Goal: Transaction & Acquisition: Book appointment/travel/reservation

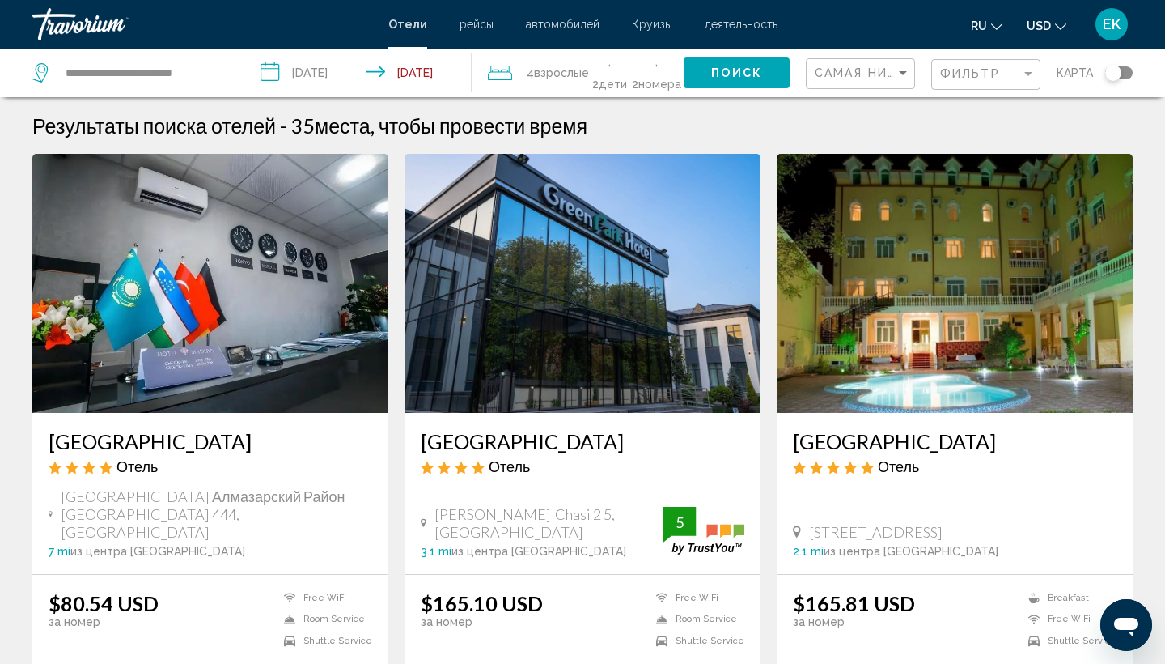
click at [1065, 329] on img "Main content" at bounding box center [955, 283] width 356 height 259
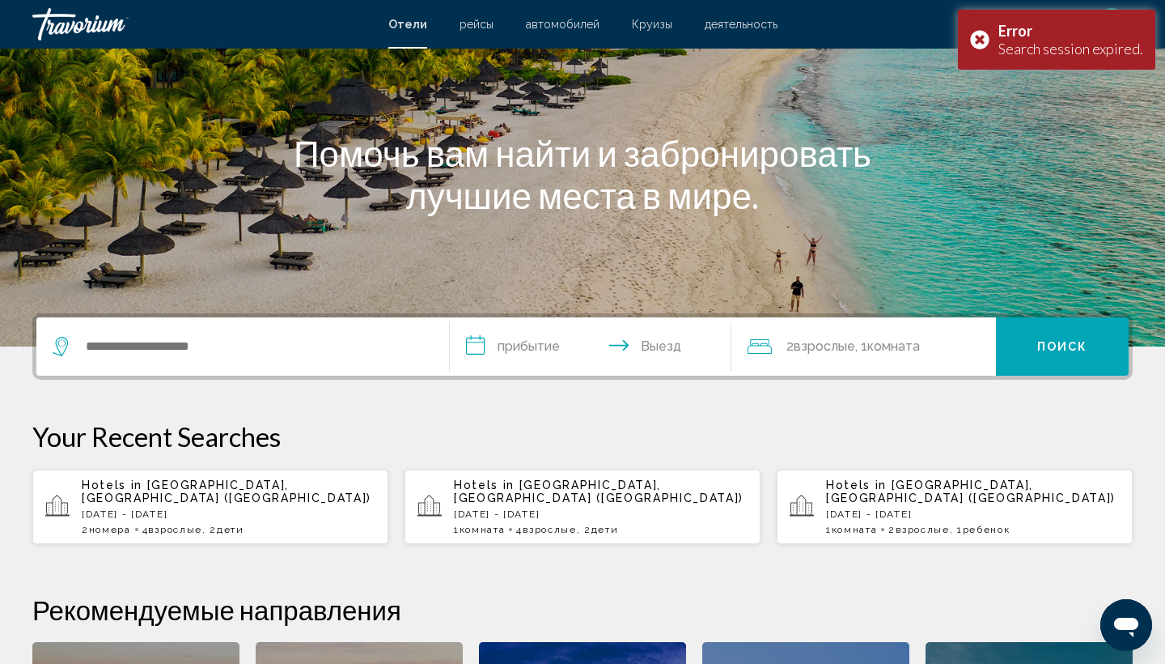
scroll to position [261, 0]
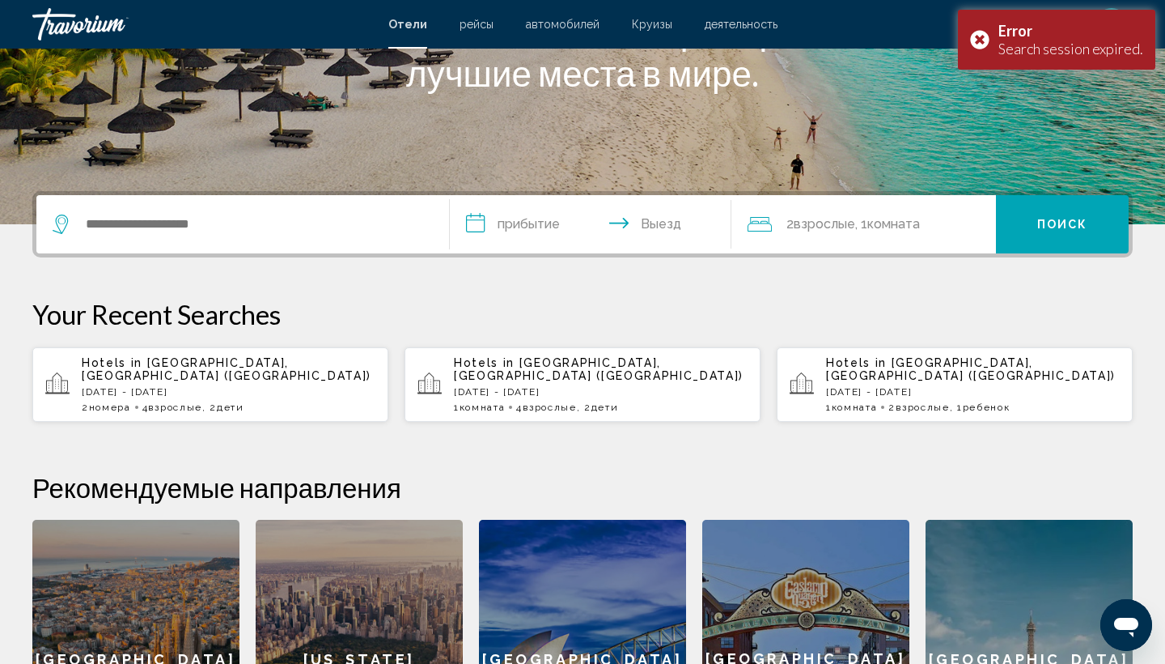
click at [316, 386] on p "[DATE] - [DATE]" at bounding box center [229, 391] width 294 height 11
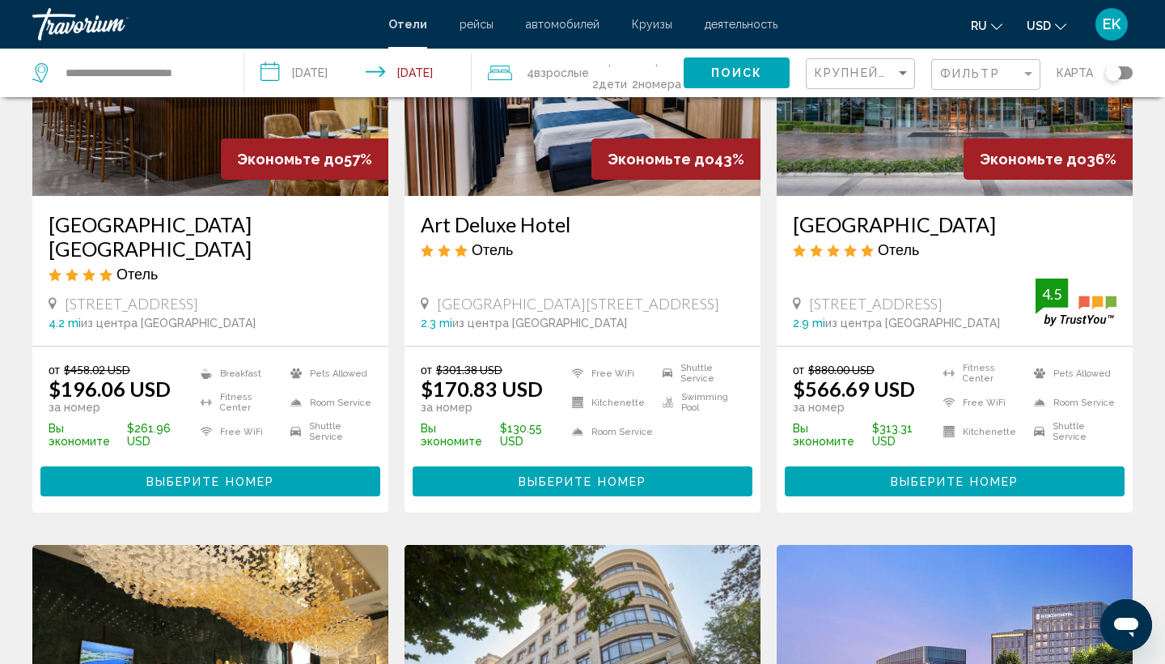
scroll to position [202, 0]
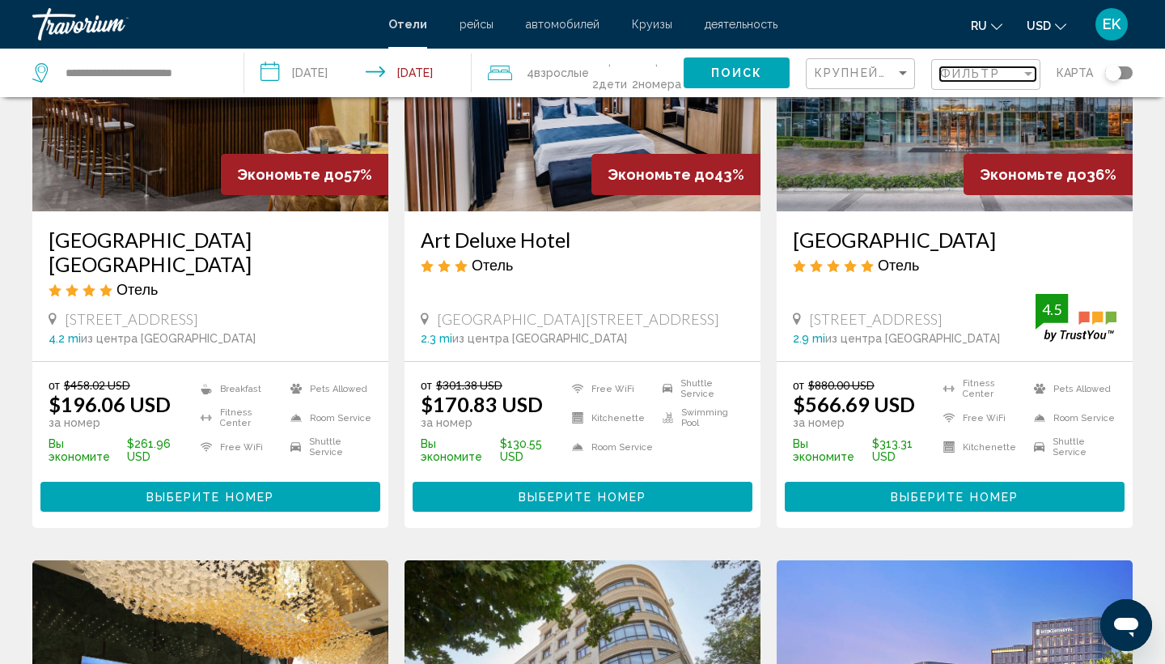
click at [1009, 74] on div "Фильтр" at bounding box center [980, 73] width 81 height 13
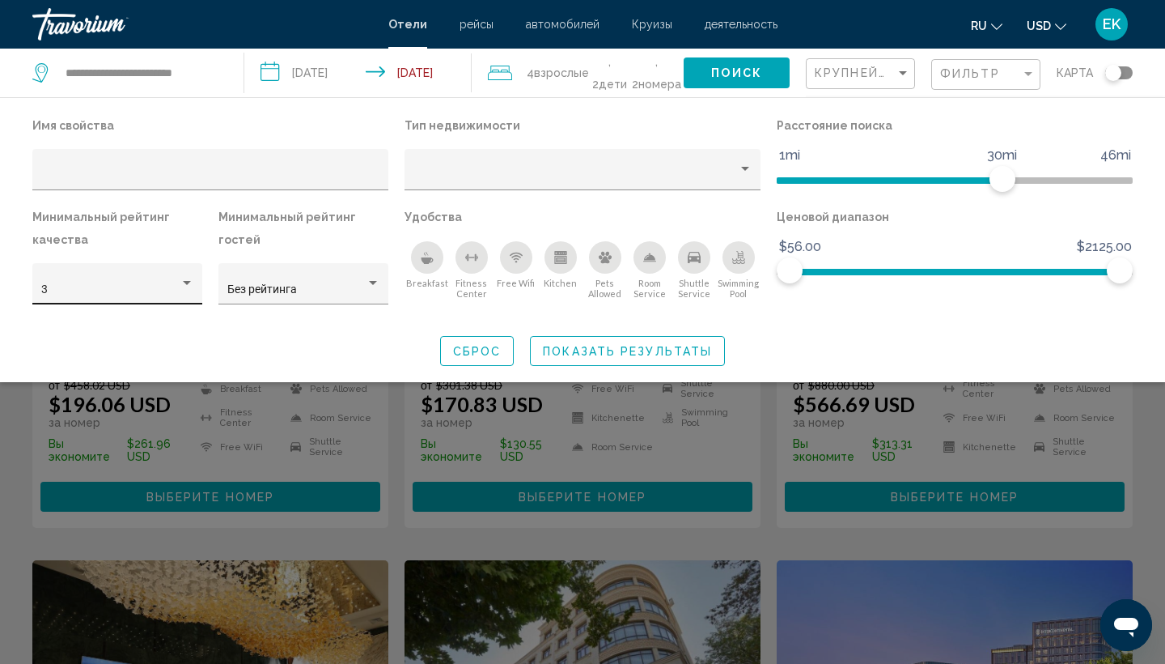
click at [178, 281] on div "3" at bounding box center [117, 288] width 153 height 33
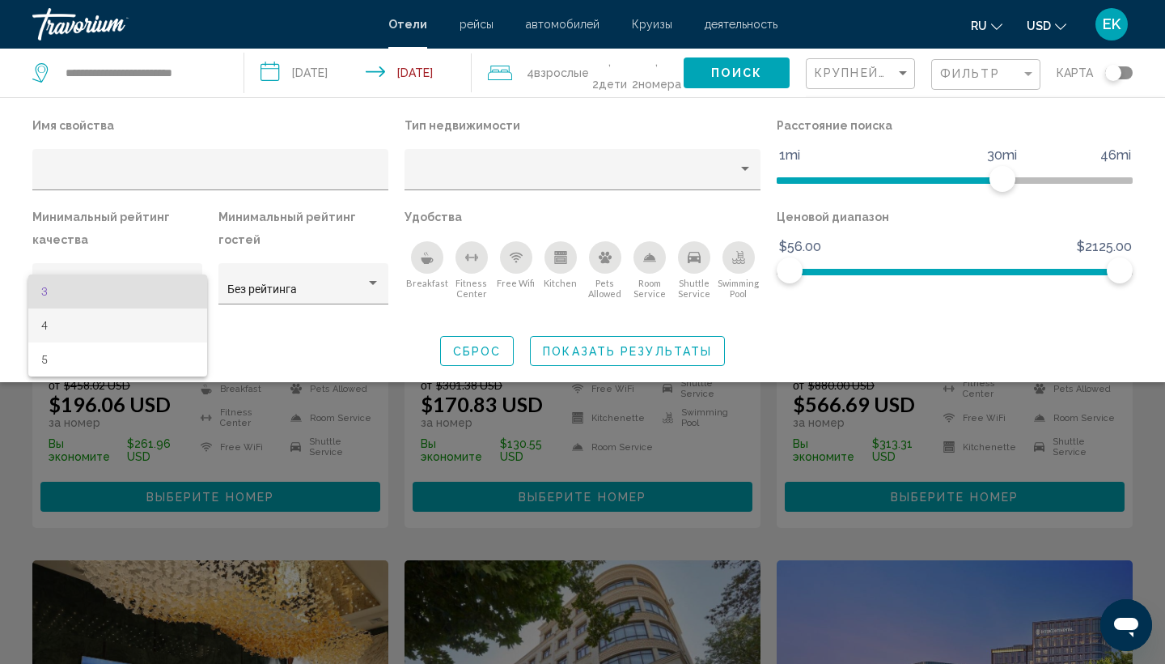
click at [155, 337] on span "4" at bounding box center [117, 325] width 153 height 34
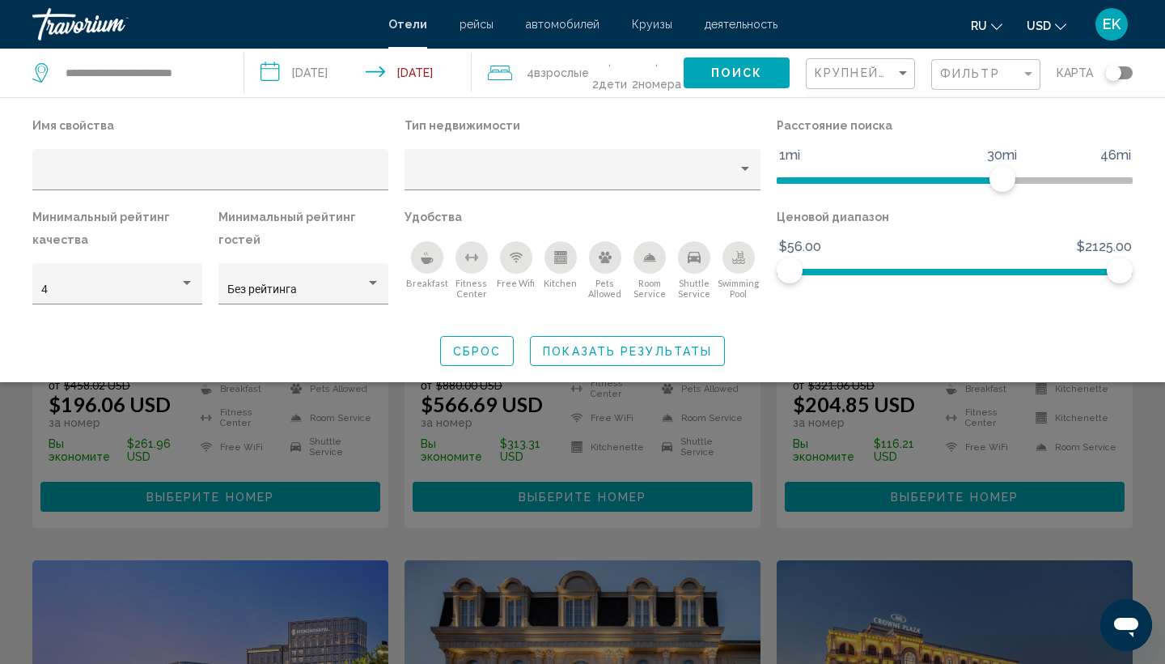
click at [431, 260] on icon "Breakfast" at bounding box center [427, 257] width 13 height 13
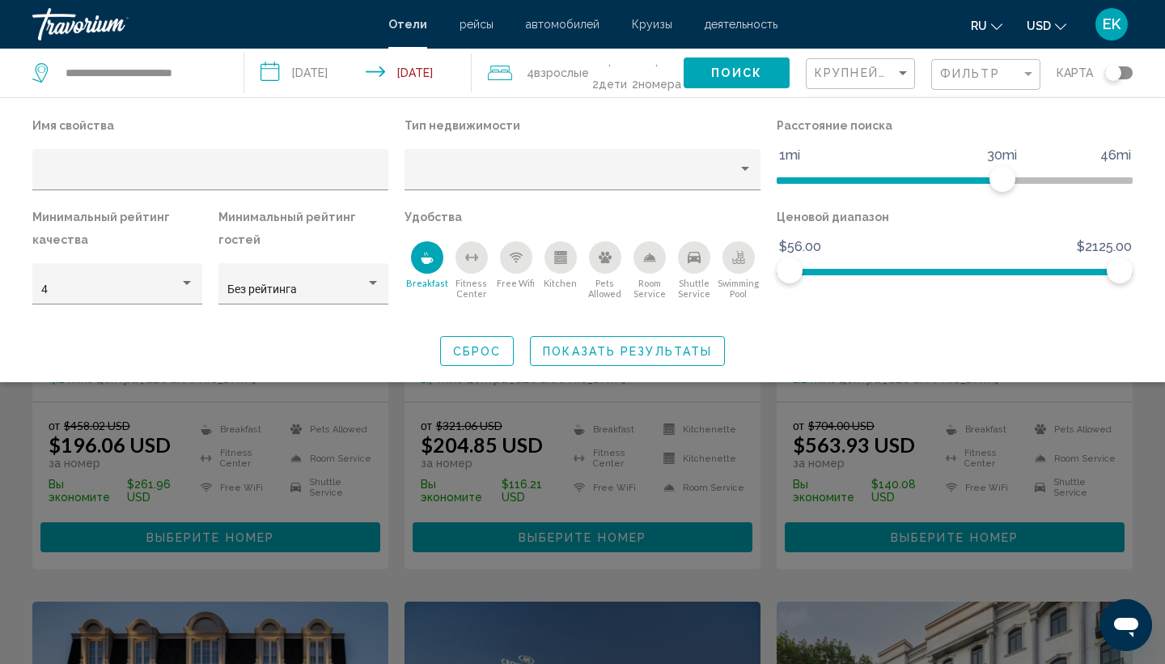
click at [437, 272] on div "Breakfast" at bounding box center [427, 257] width 32 height 32
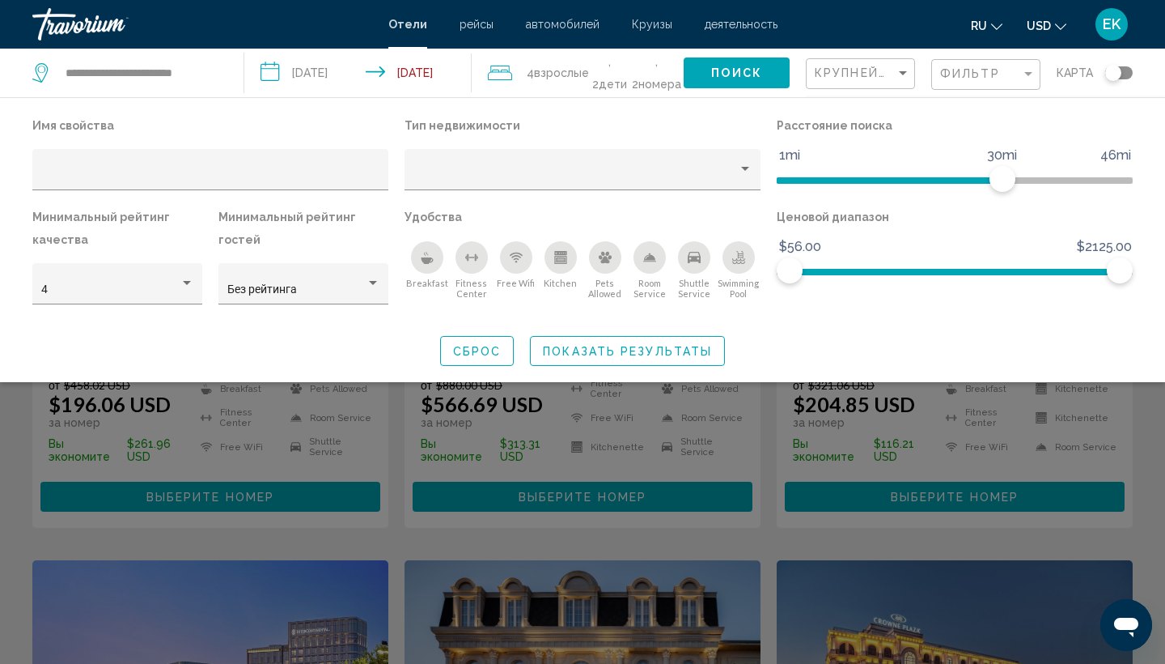
click at [421, 264] on icon "Breakfast" at bounding box center [427, 257] width 13 height 13
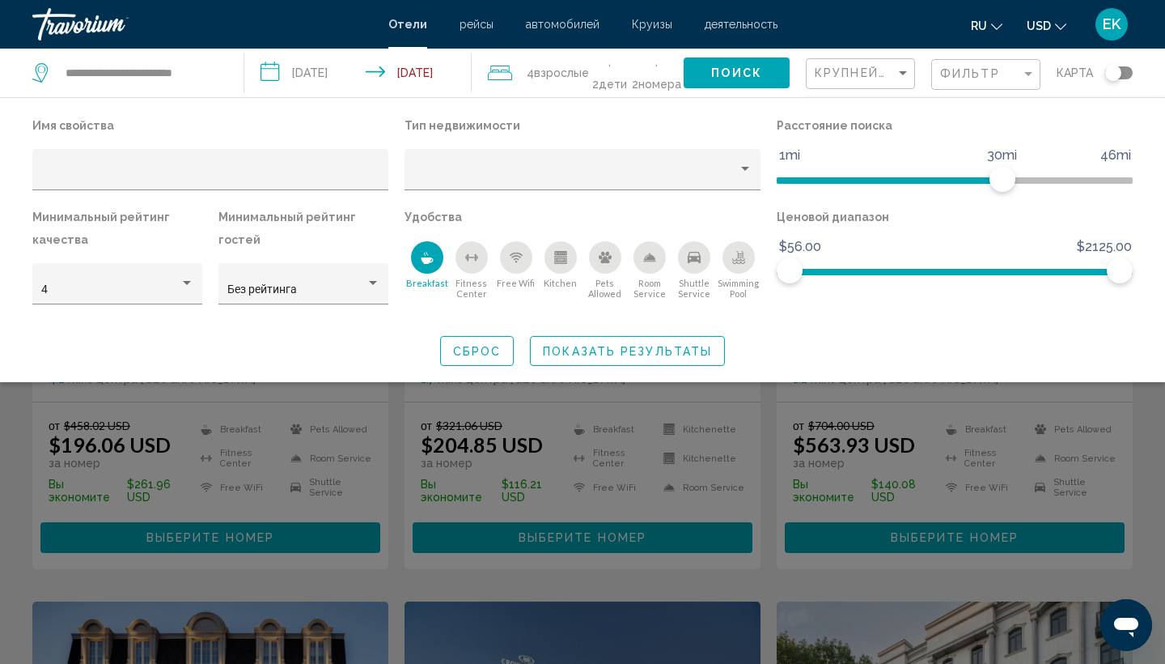
click at [525, 261] on div "Free Wifi" at bounding box center [516, 257] width 32 height 32
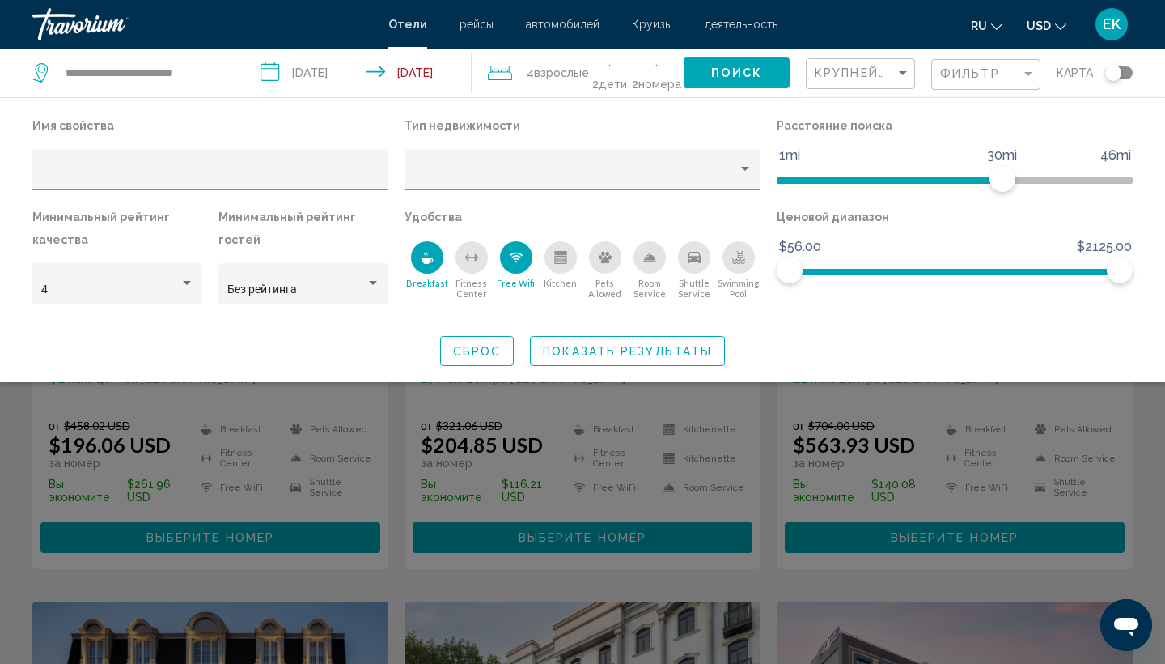
click at [738, 270] on div "Swimming Pool" at bounding box center [739, 257] width 32 height 32
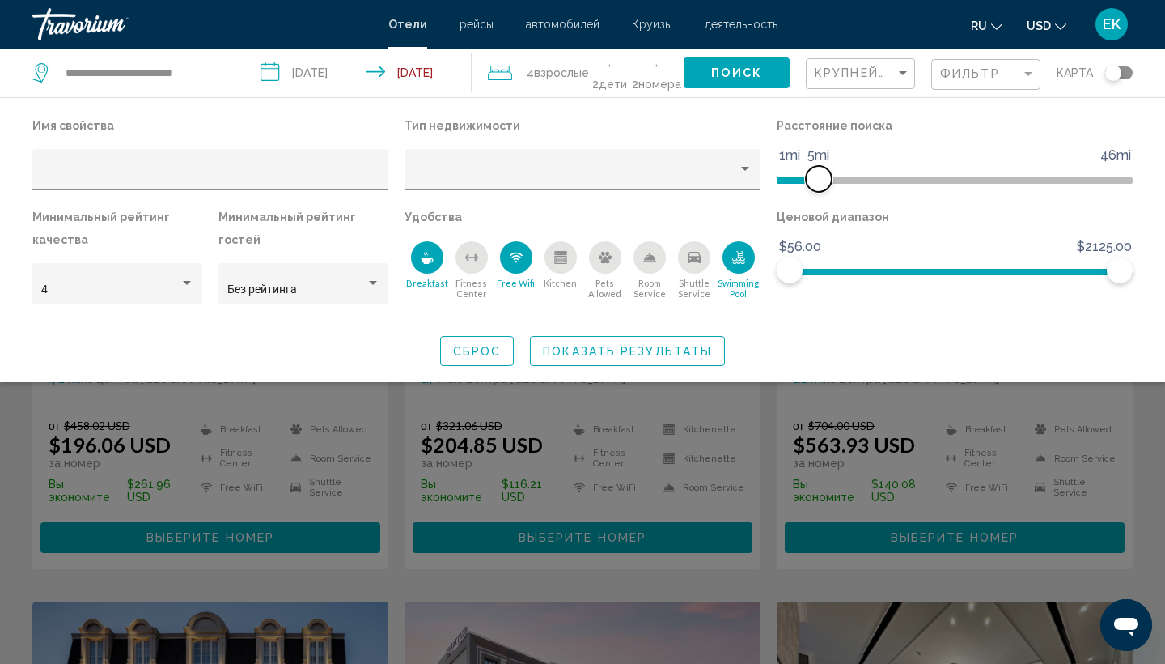
drag, startPoint x: 1003, startPoint y: 177, endPoint x: 820, endPoint y: 210, distance: 185.7
click at [820, 210] on div "Имя свойства Тип недвижимости Расстояние поиска 1mi 46mi 5mi Минимальный рейтин…" at bounding box center [582, 217] width 1117 height 206
click at [674, 358] on span "Показать результаты" at bounding box center [627, 351] width 169 height 13
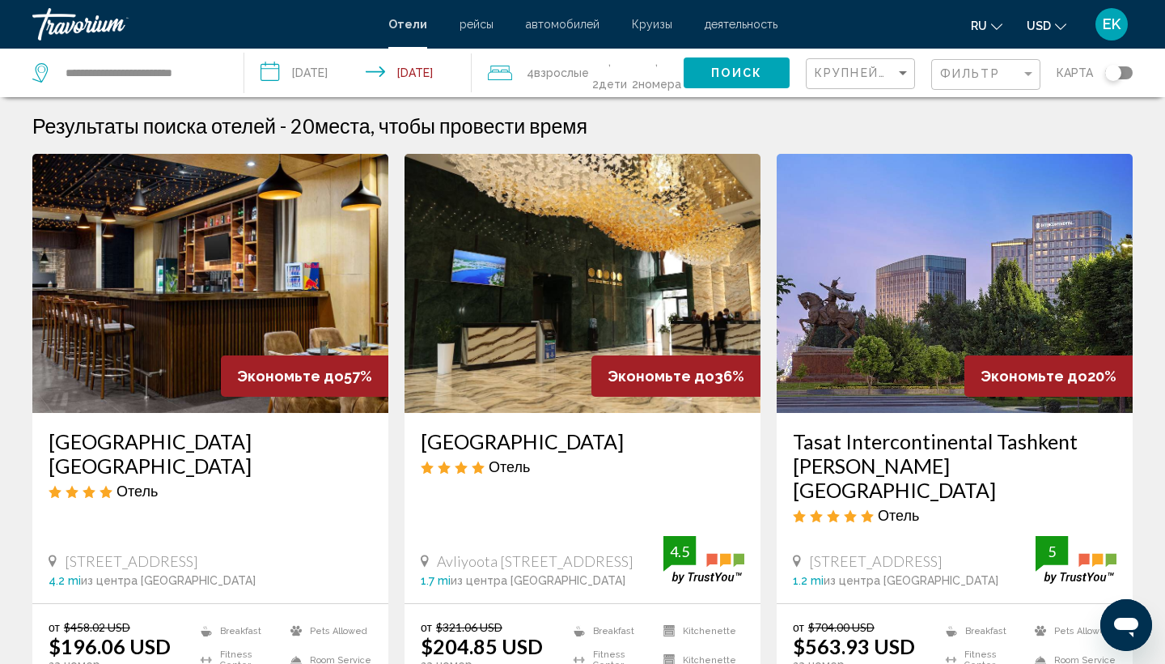
click at [890, 61] on div "Крупнейшие сбережения" at bounding box center [862, 74] width 95 height 30
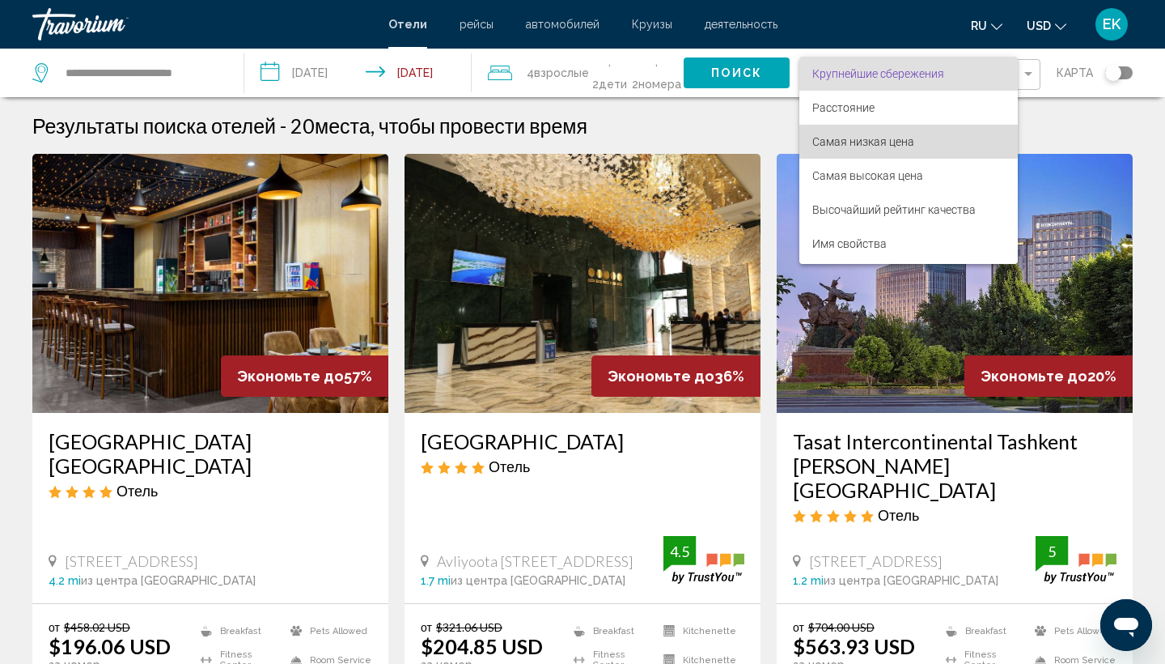
click at [882, 141] on span "Самая низкая цена" at bounding box center [863, 141] width 102 height 13
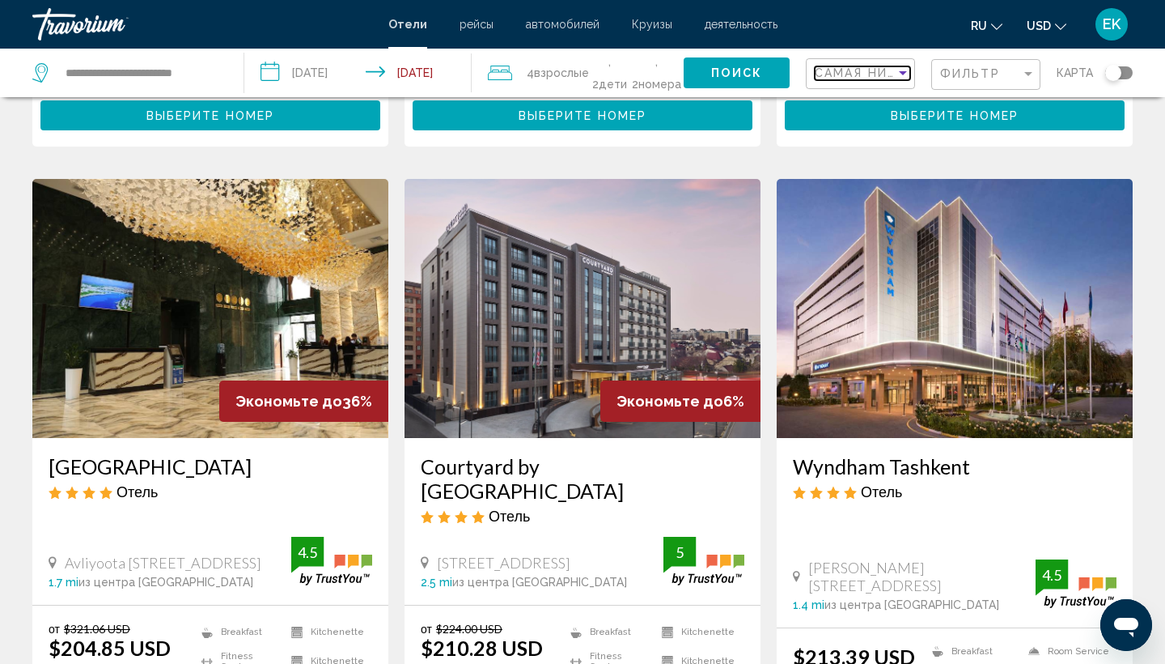
scroll to position [586, 0]
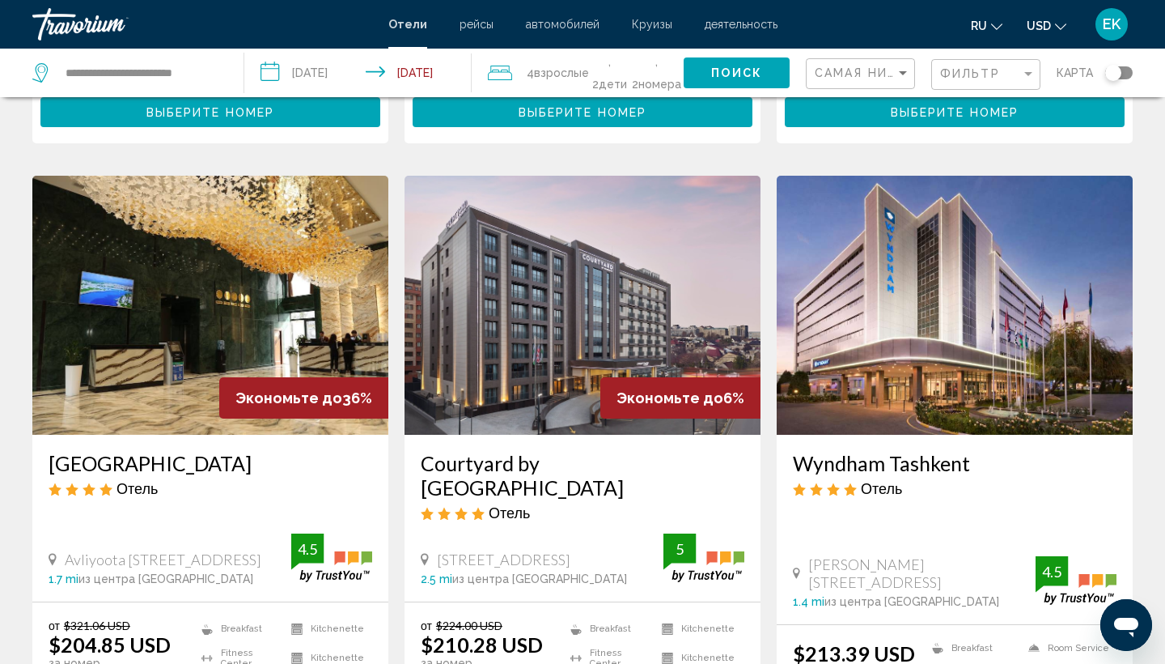
click at [231, 316] on img "Main content" at bounding box center [210, 305] width 356 height 259
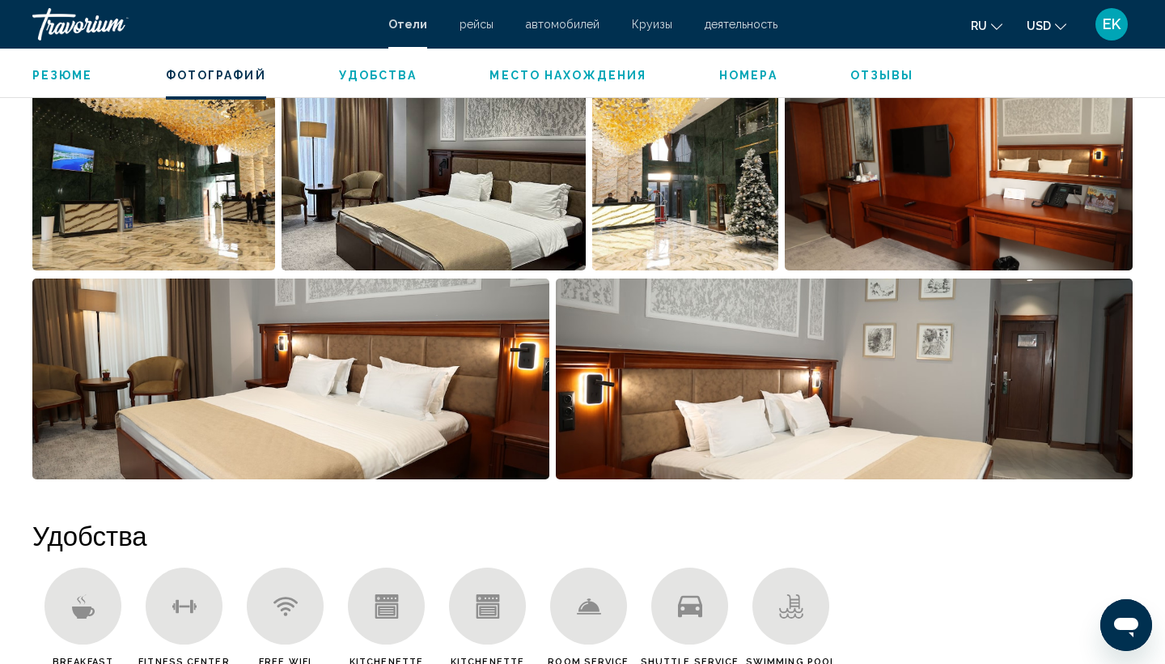
scroll to position [772, 0]
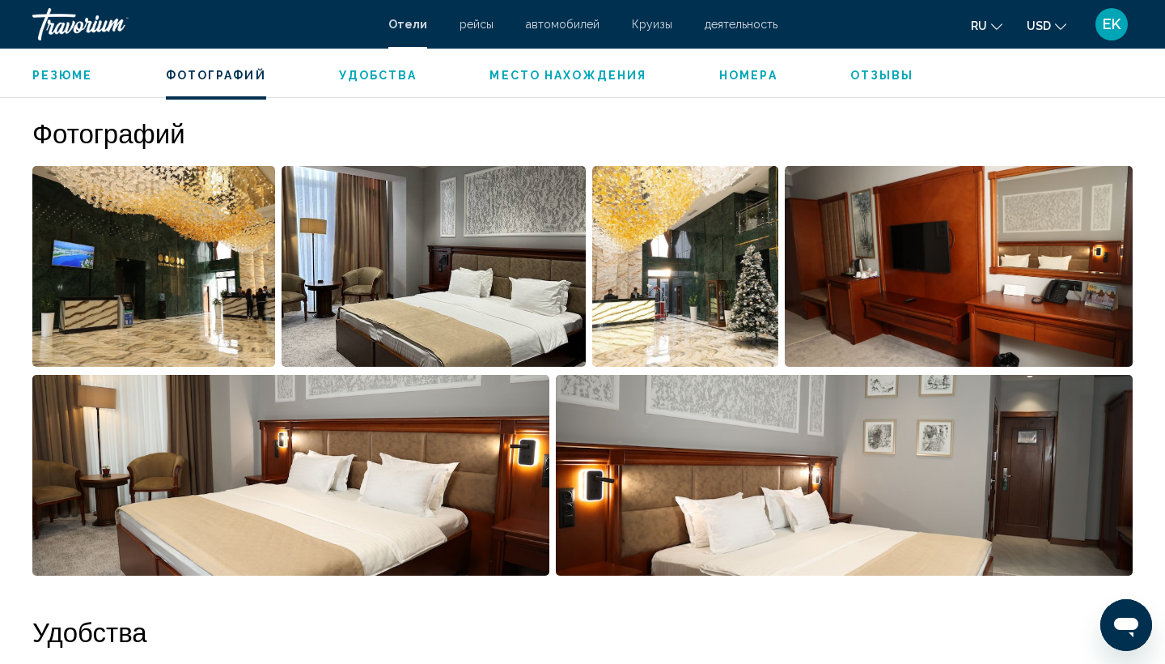
click at [674, 450] on img "Open full-screen image slider" at bounding box center [845, 475] width 578 height 201
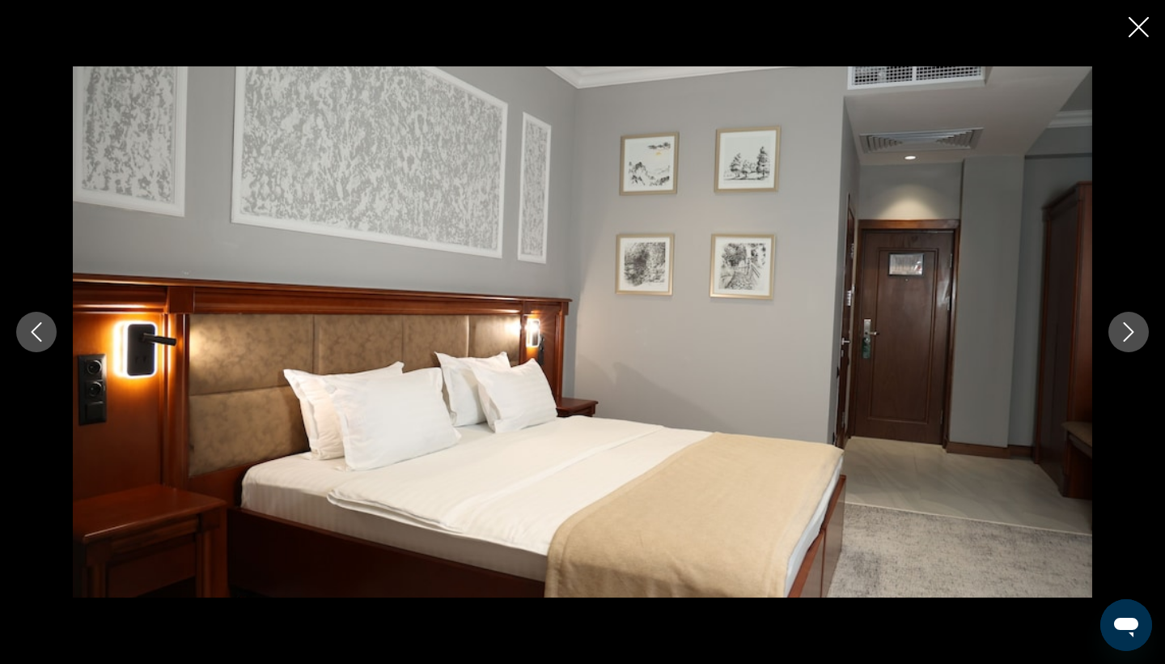
scroll to position [732, 0]
click at [1127, 322] on icon "Next image" at bounding box center [1128, 331] width 19 height 19
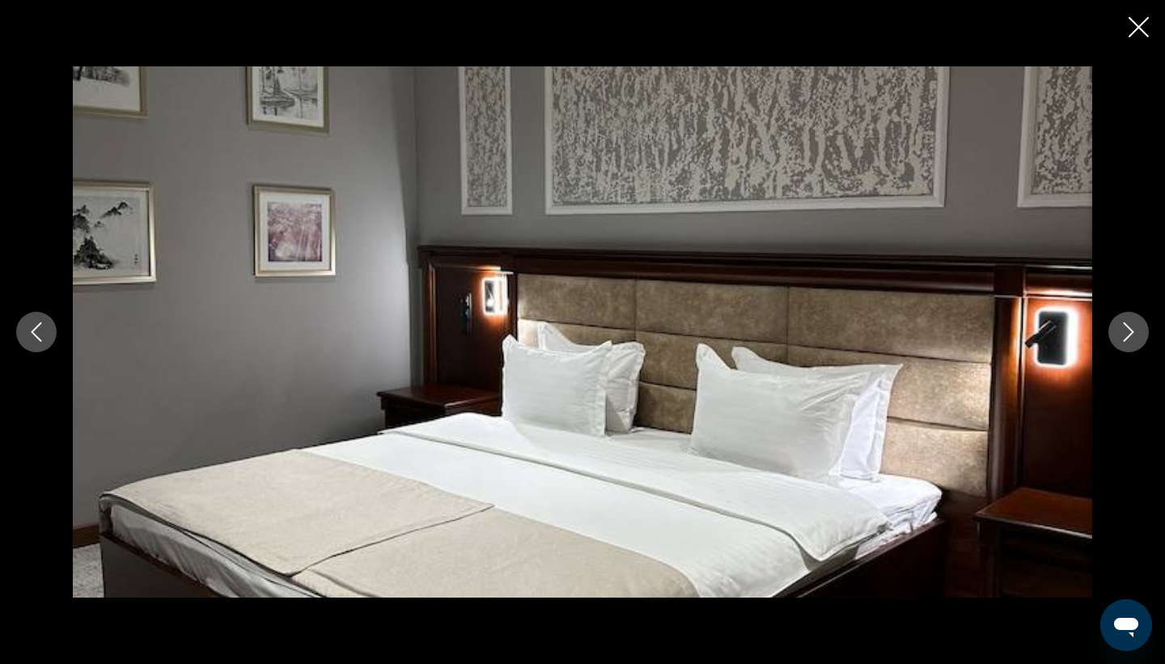
click at [1127, 322] on icon "Next image" at bounding box center [1128, 331] width 19 height 19
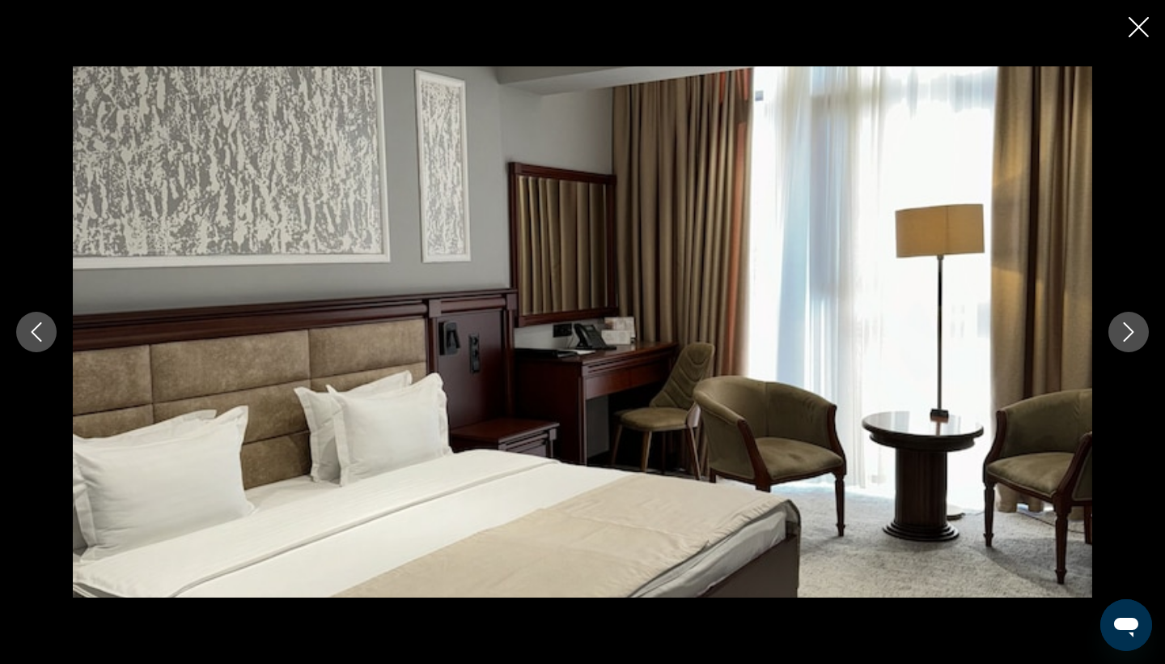
click at [1124, 346] on button "Next image" at bounding box center [1129, 332] width 40 height 40
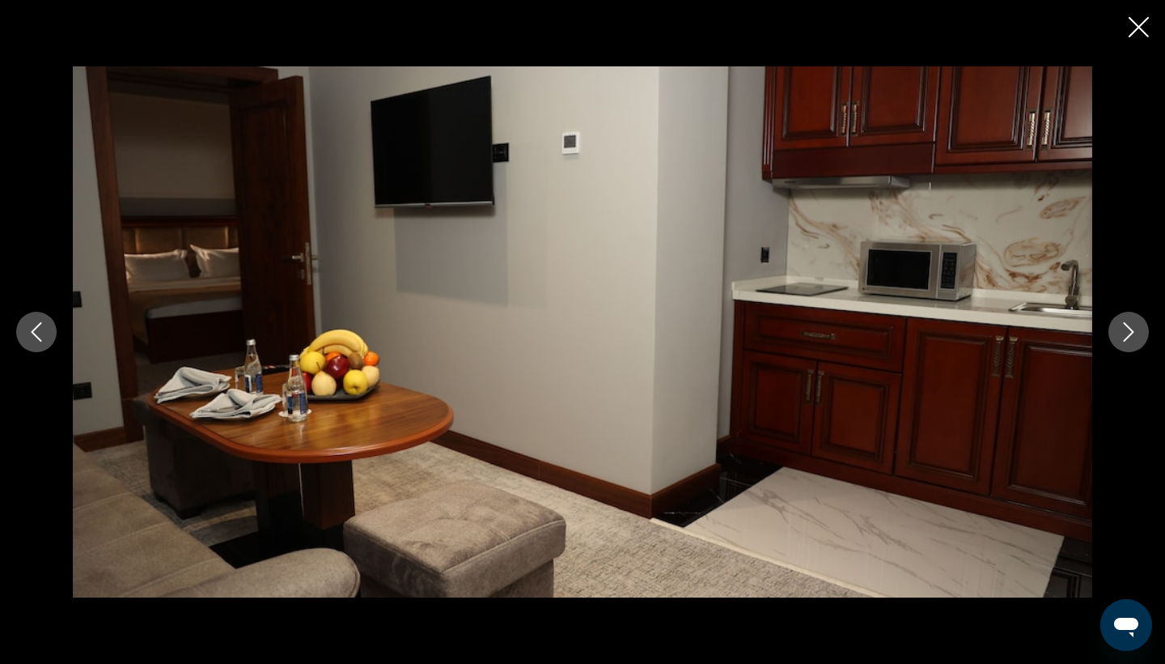
click at [1143, 32] on icon "Close slideshow" at bounding box center [1139, 27] width 20 height 20
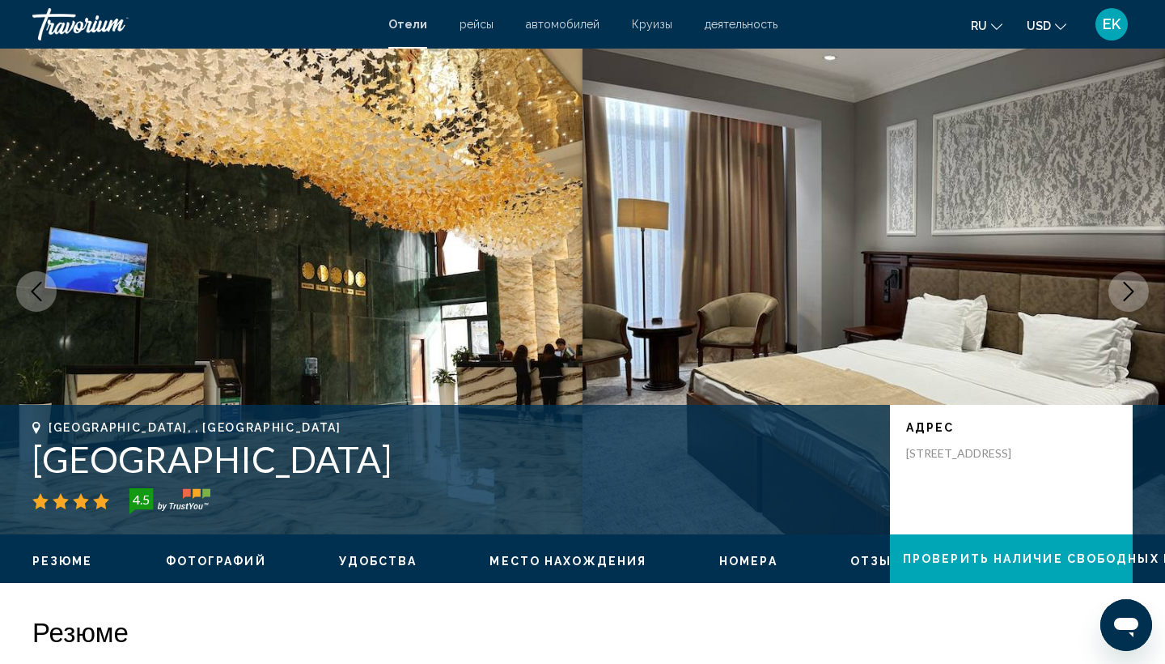
scroll to position [0, 0]
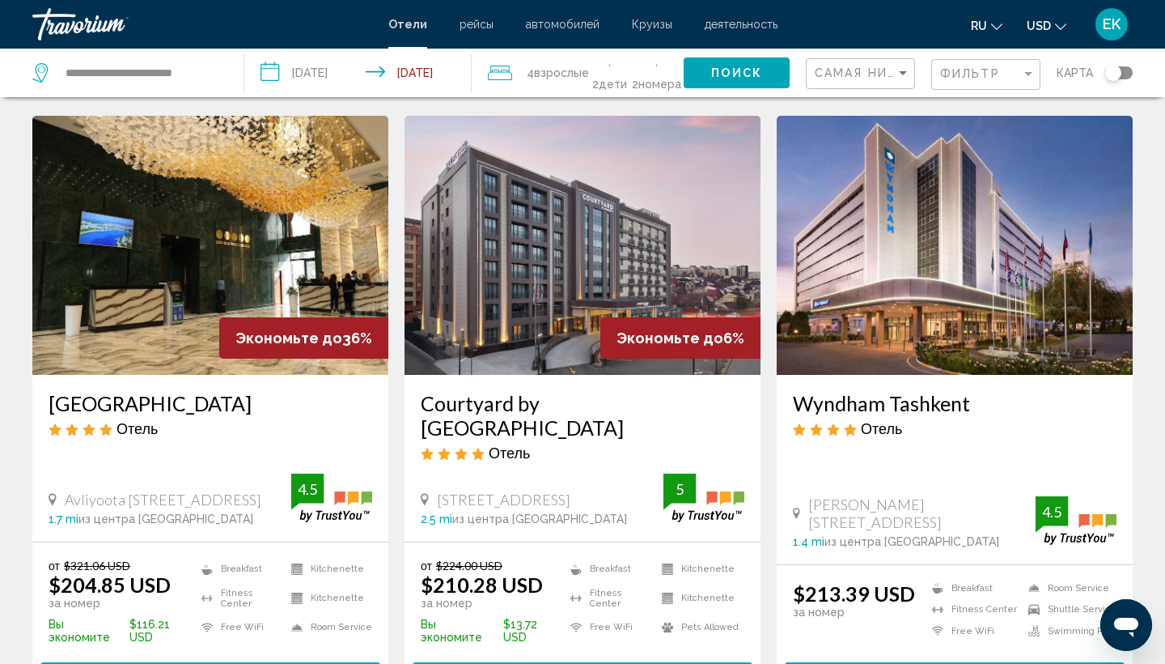
scroll to position [645, 0]
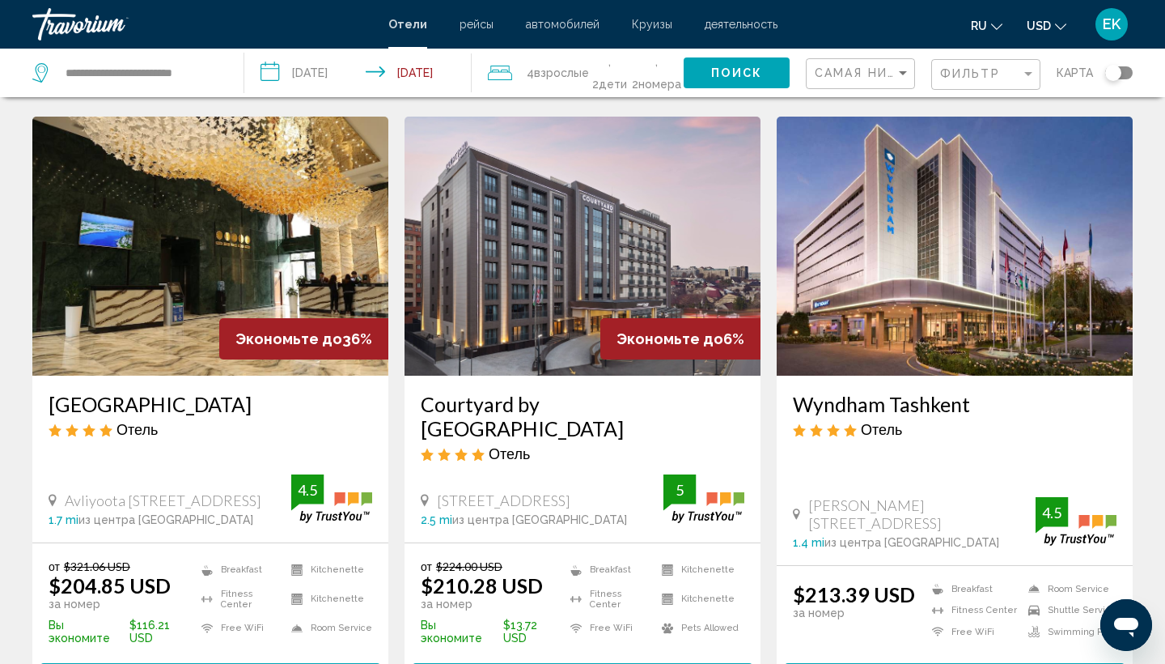
click at [644, 260] on img "Main content" at bounding box center [583, 246] width 356 height 259
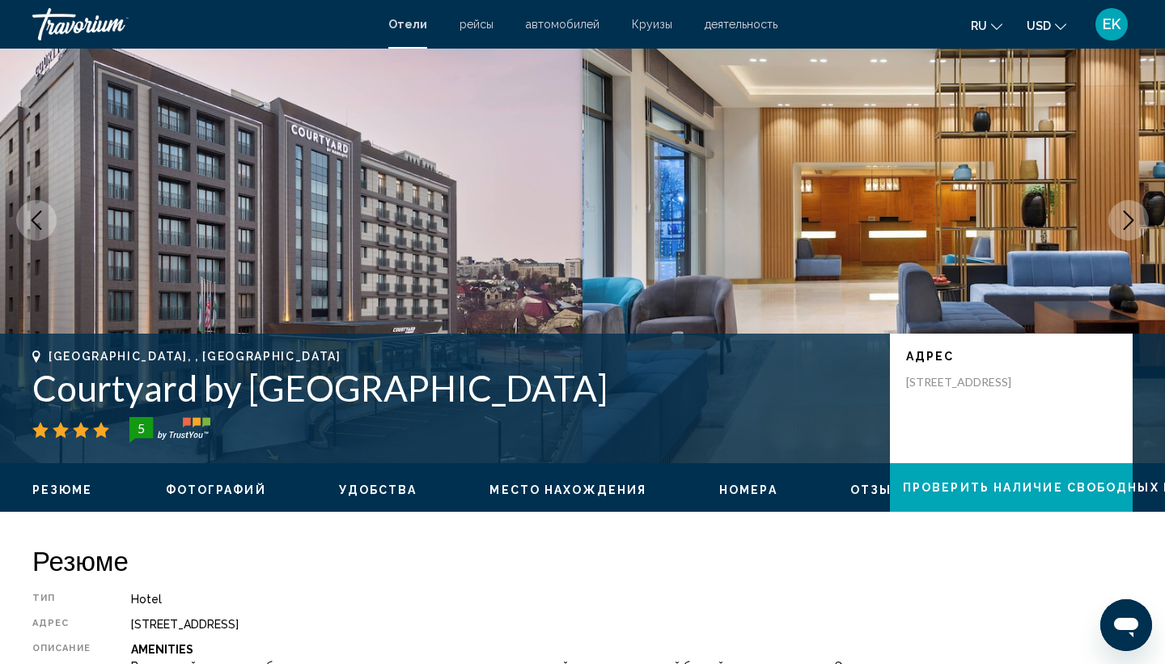
scroll to position [75, 0]
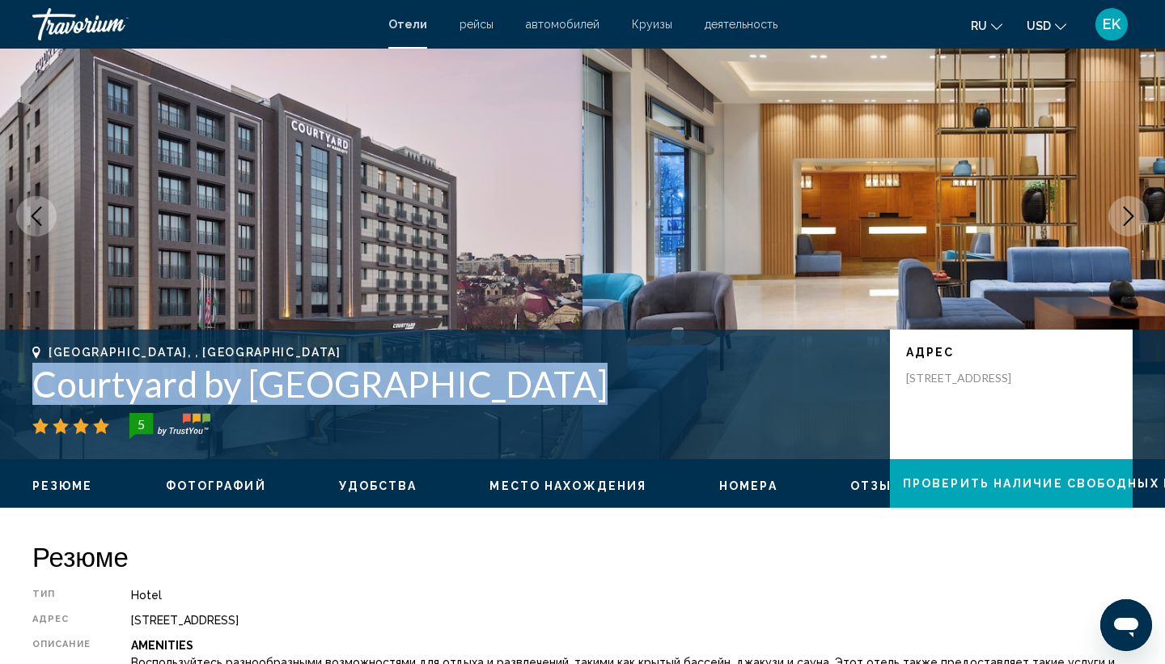
drag, startPoint x: 526, startPoint y: 392, endPoint x: 24, endPoint y: 368, distance: 502.3
click at [23, 368] on div "[GEOGRAPHIC_DATA], , Uzbekistan Courtyard by [GEOGRAPHIC_DATA] 5 адрес [STREET_…" at bounding box center [582, 394] width 1165 height 97
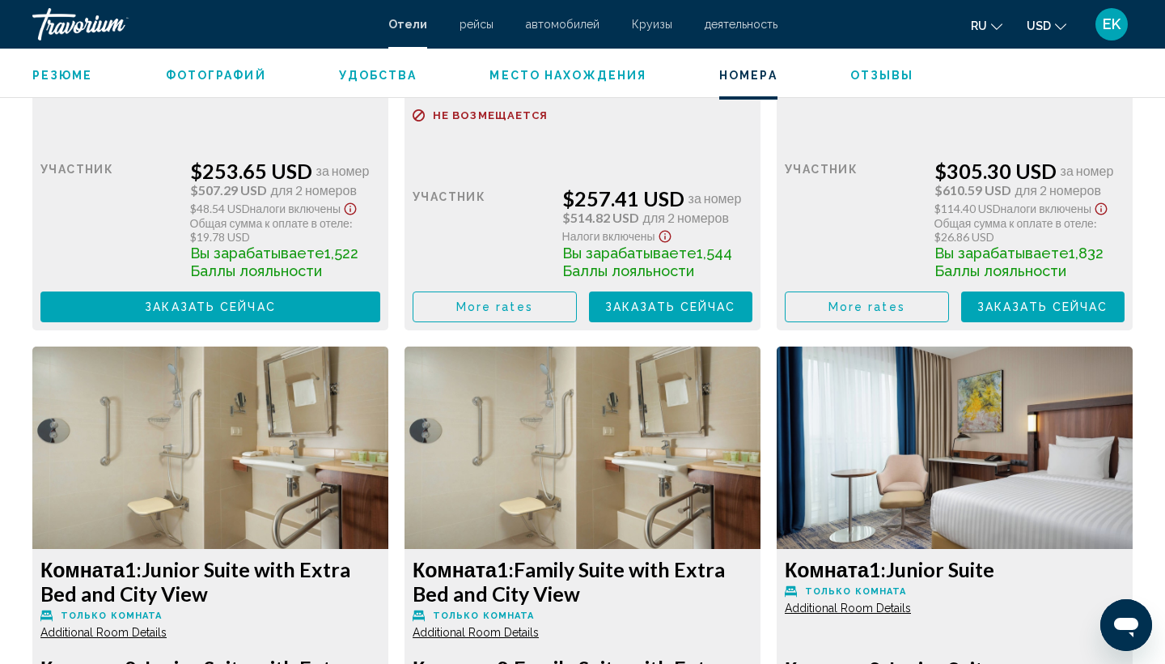
scroll to position [3378, 0]
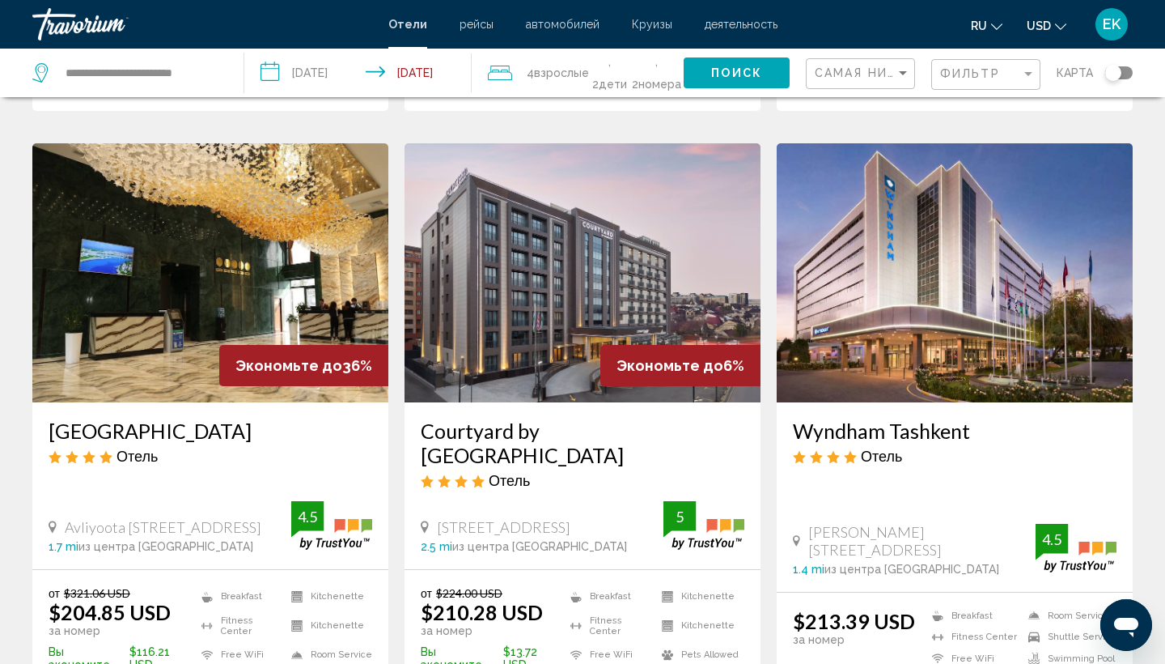
scroll to position [619, 0]
click at [931, 219] on img "Main content" at bounding box center [955, 271] width 356 height 259
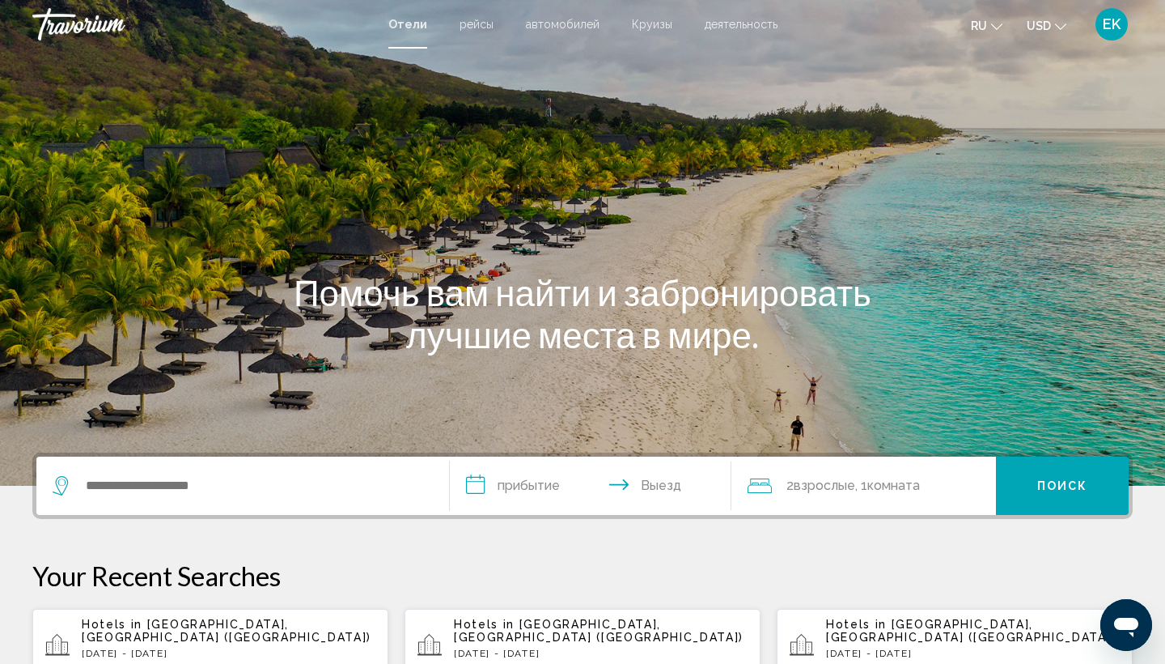
scroll to position [161, 0]
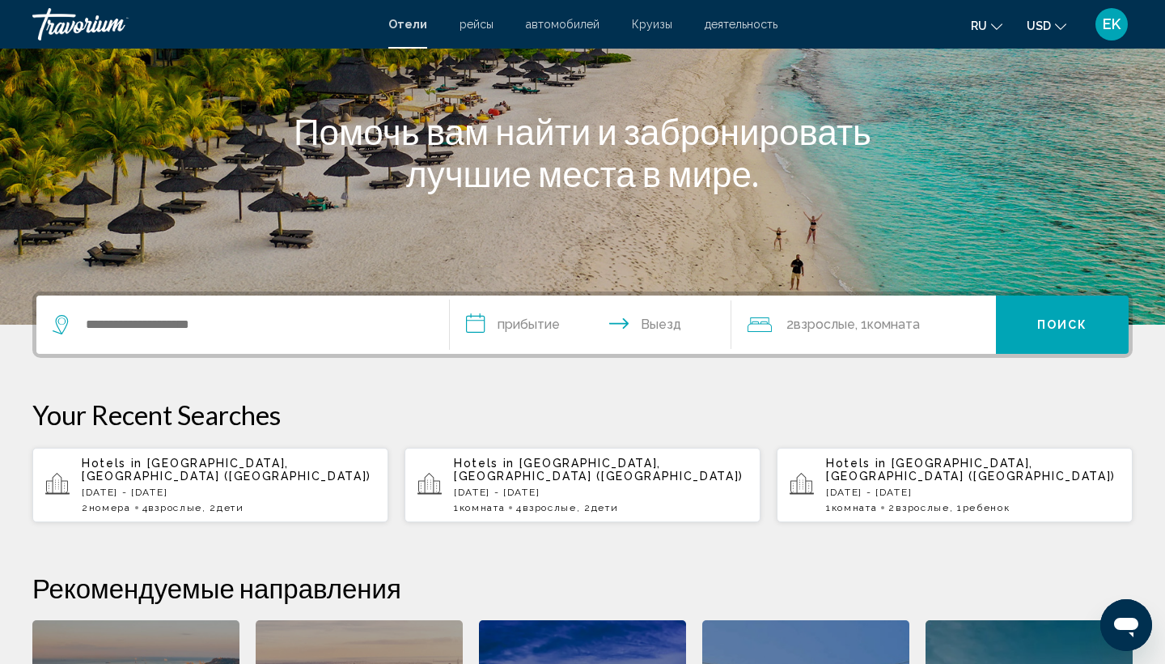
click at [197, 473] on div "Hotels in [GEOGRAPHIC_DATA], [GEOGRAPHIC_DATA] ([GEOGRAPHIC_DATA]) [DATE] - [DA…" at bounding box center [229, 484] width 294 height 57
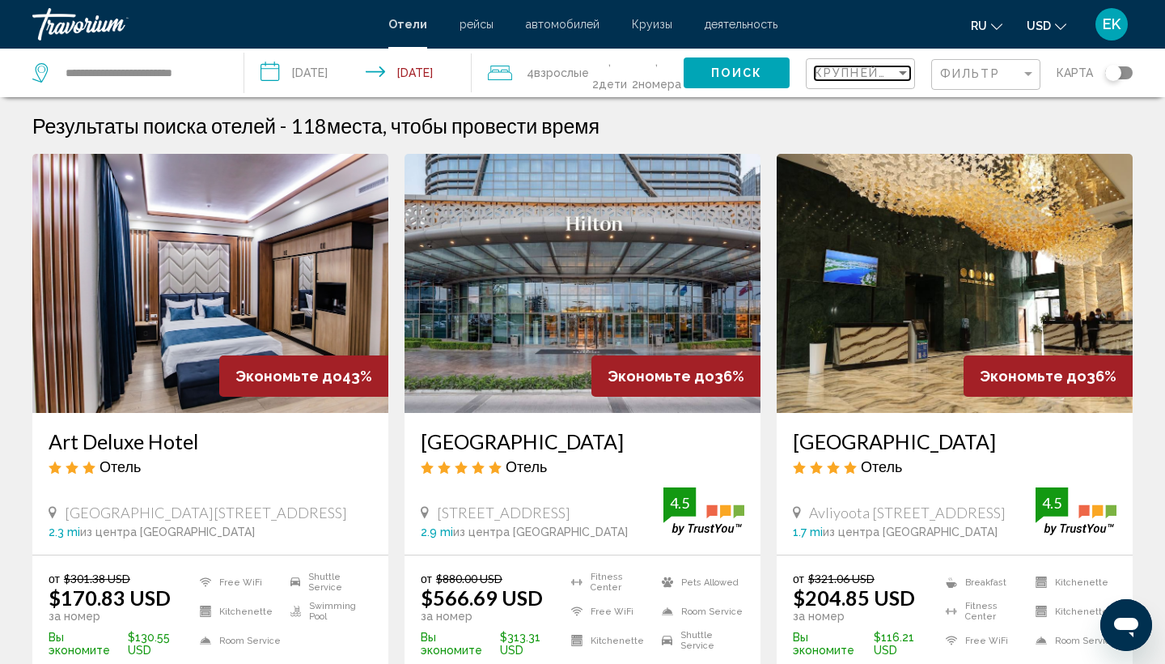
click at [905, 70] on div "Sort by" at bounding box center [903, 72] width 15 height 13
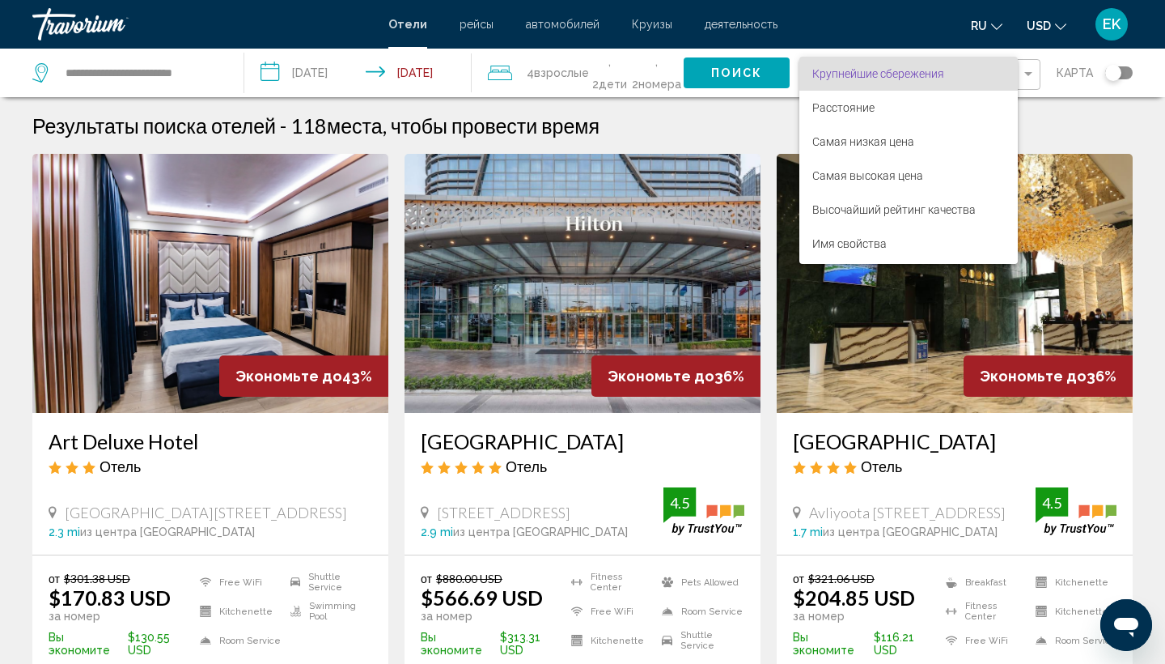
click at [944, 341] on div at bounding box center [582, 332] width 1165 height 664
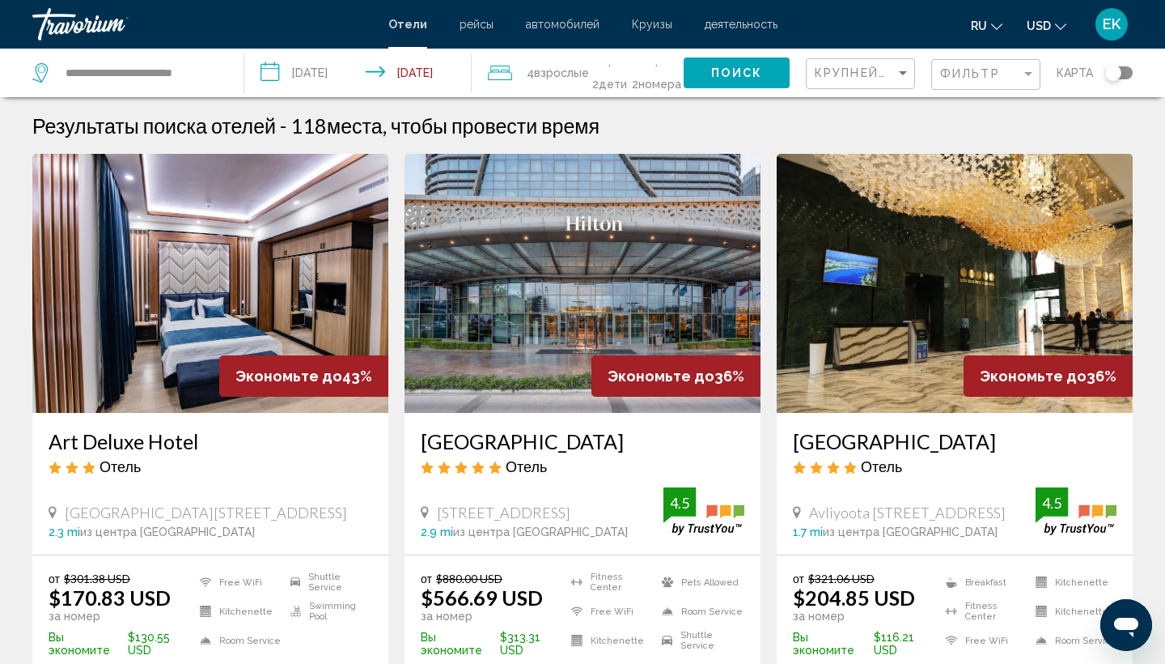
scroll to position [24, 0]
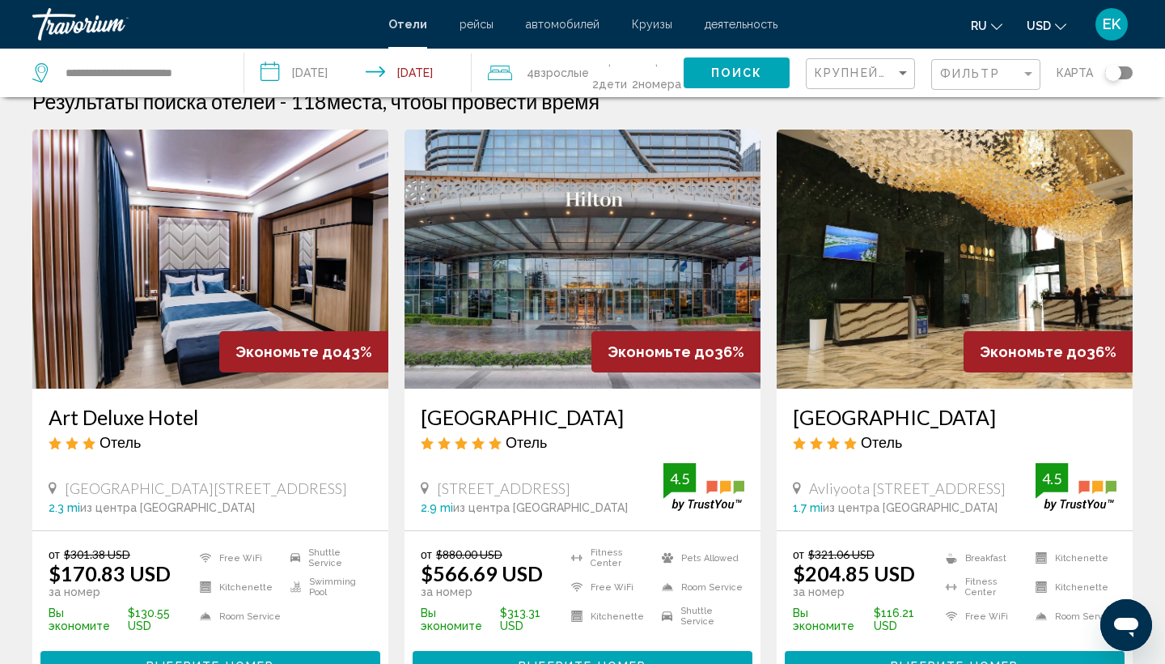
click at [1058, 355] on span "Экономьте до" at bounding box center [1033, 351] width 107 height 17
click at [868, 291] on img "Main content" at bounding box center [955, 258] width 356 height 259
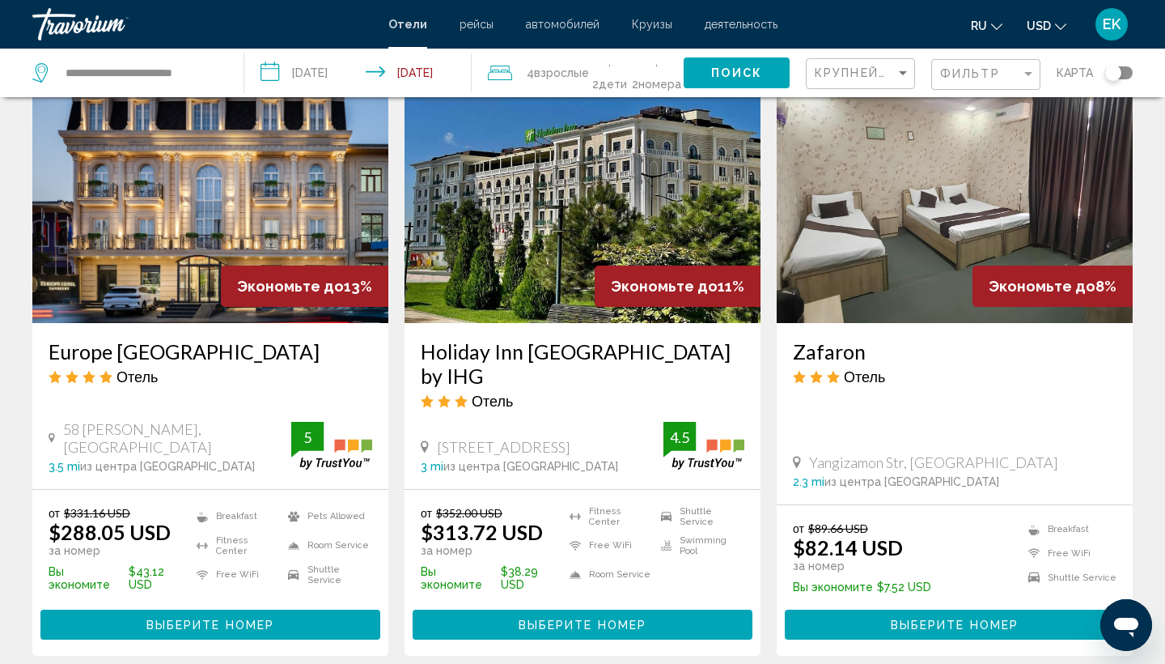
scroll to position [1340, 0]
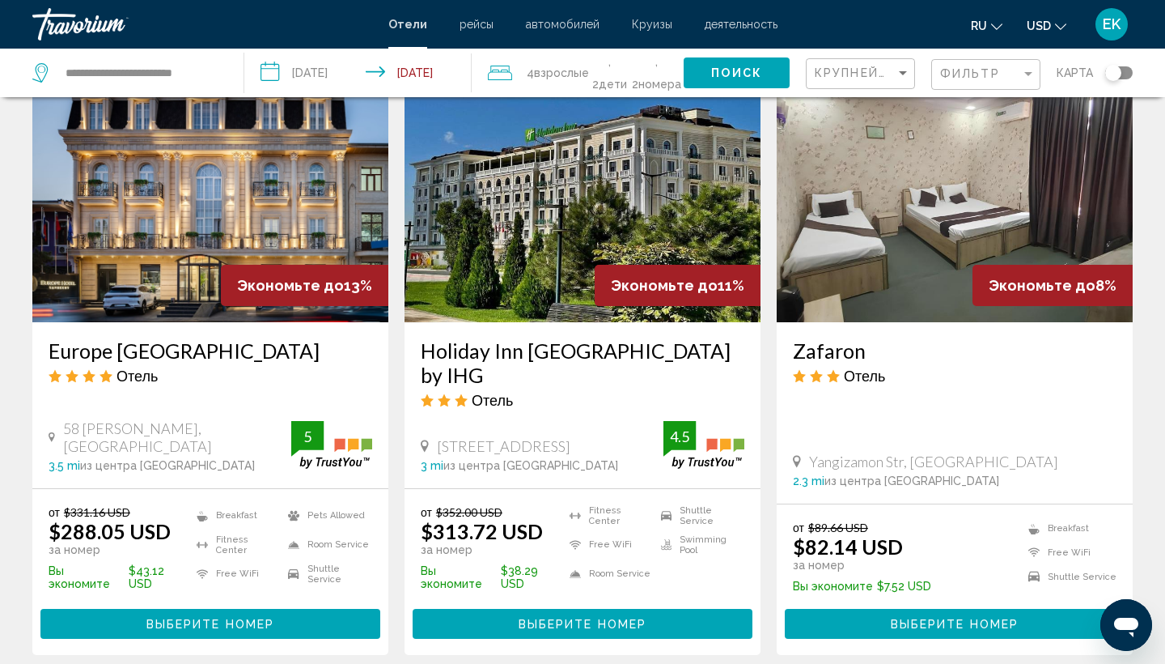
click at [186, 168] on img "Main content" at bounding box center [210, 192] width 356 height 259
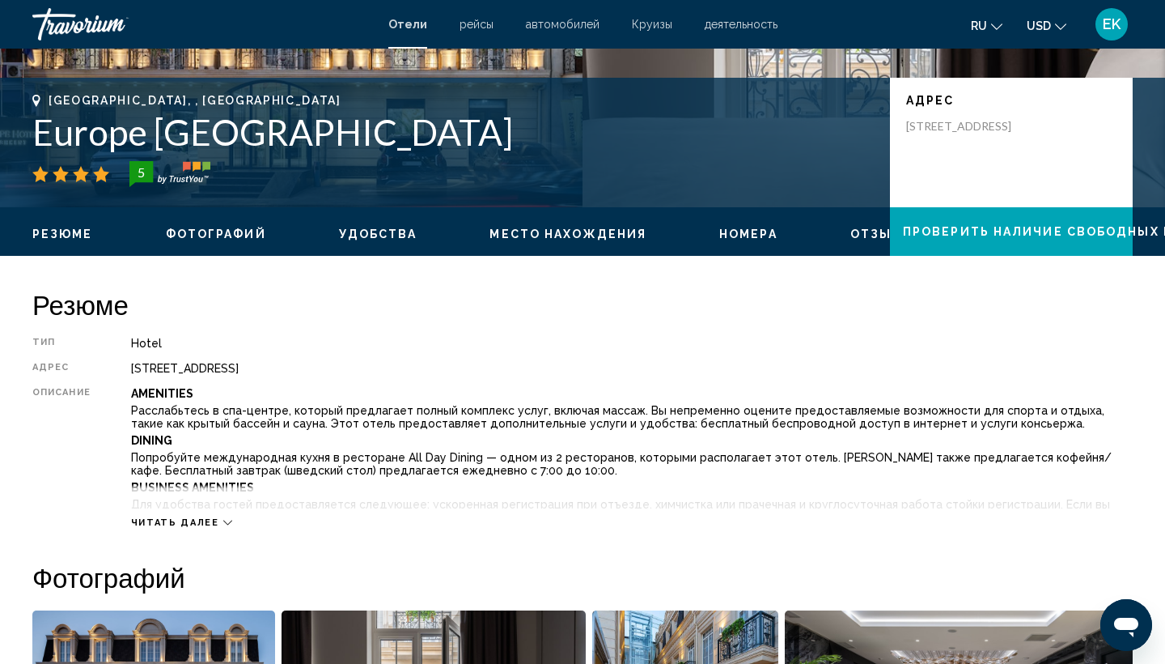
scroll to position [326, 0]
